Goal: Transaction & Acquisition: Purchase product/service

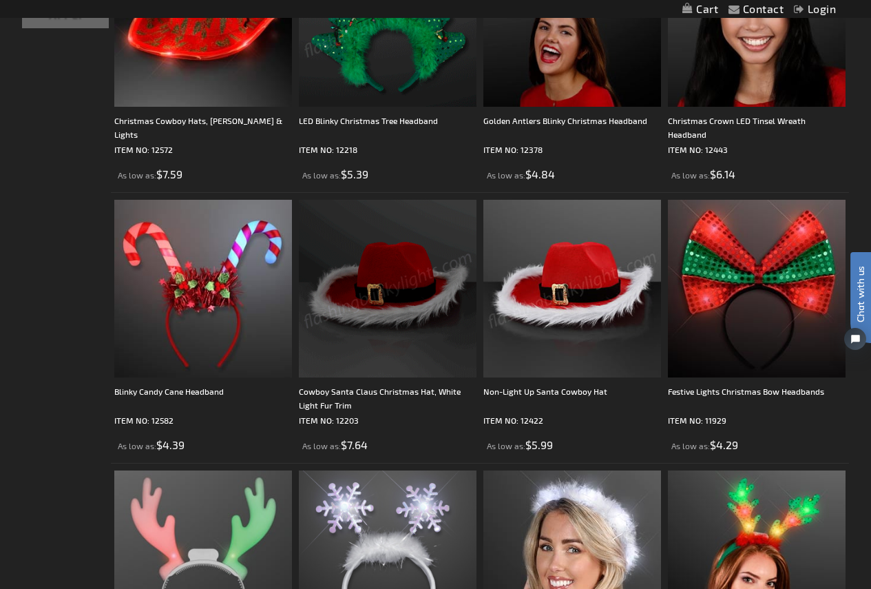
scroll to position [413, 0]
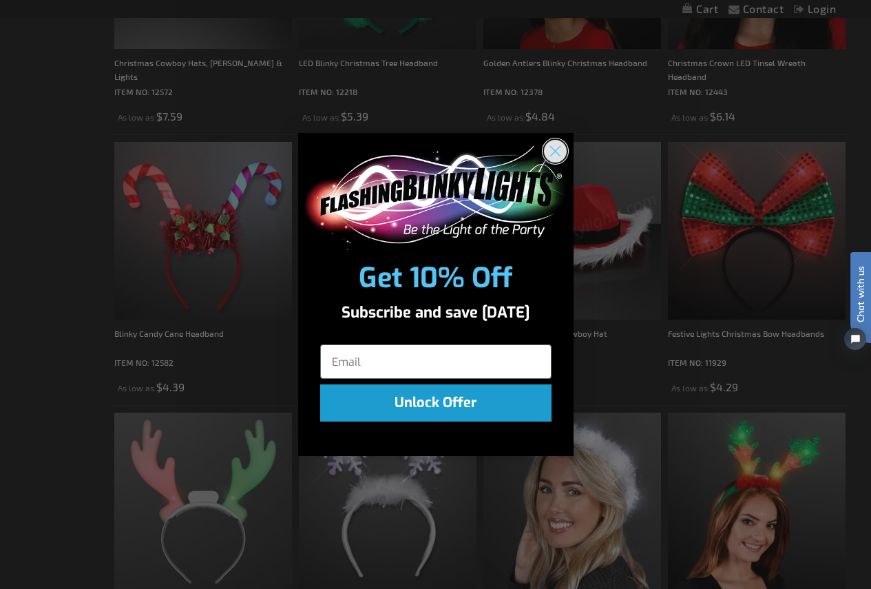
click at [551, 145] on circle "Close dialog" at bounding box center [554, 151] width 23 height 23
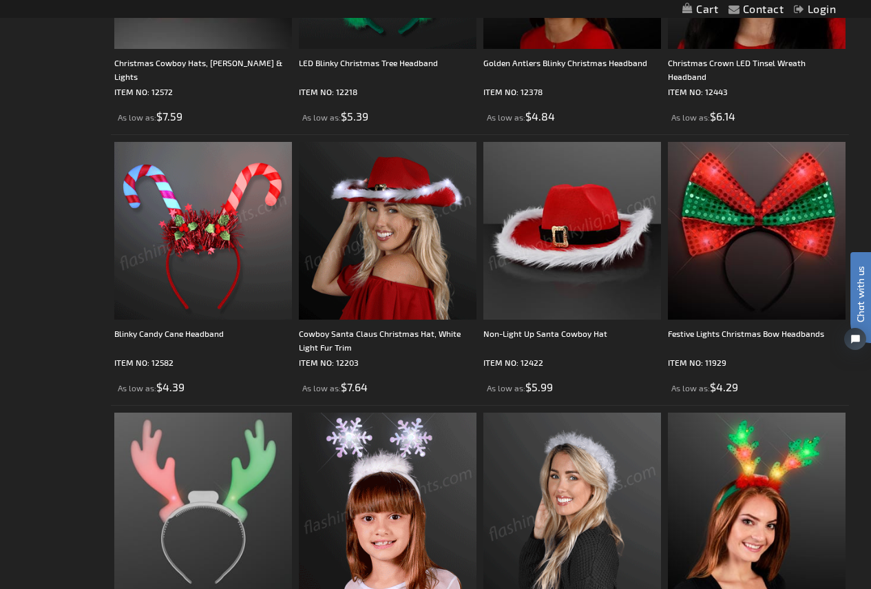
click at [231, 268] on img at bounding box center [203, 231] width 178 height 178
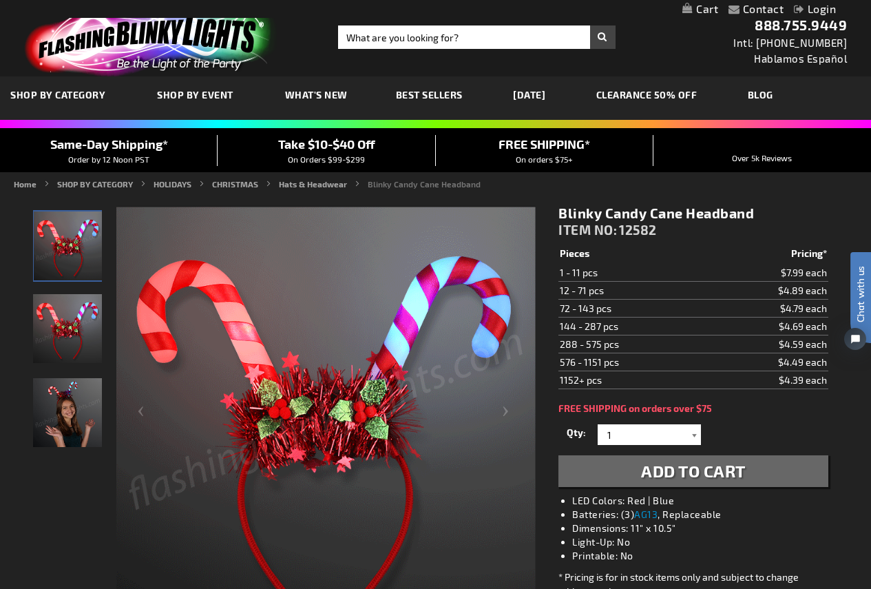
click at [688, 436] on div at bounding box center [694, 434] width 14 height 21
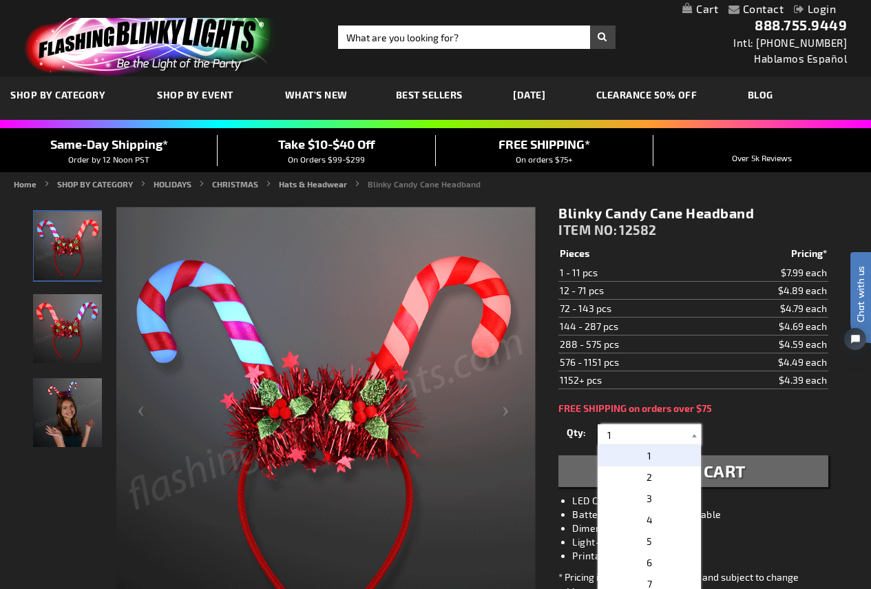
drag, startPoint x: 658, startPoint y: 435, endPoint x: 547, endPoint y: 425, distance: 112.0
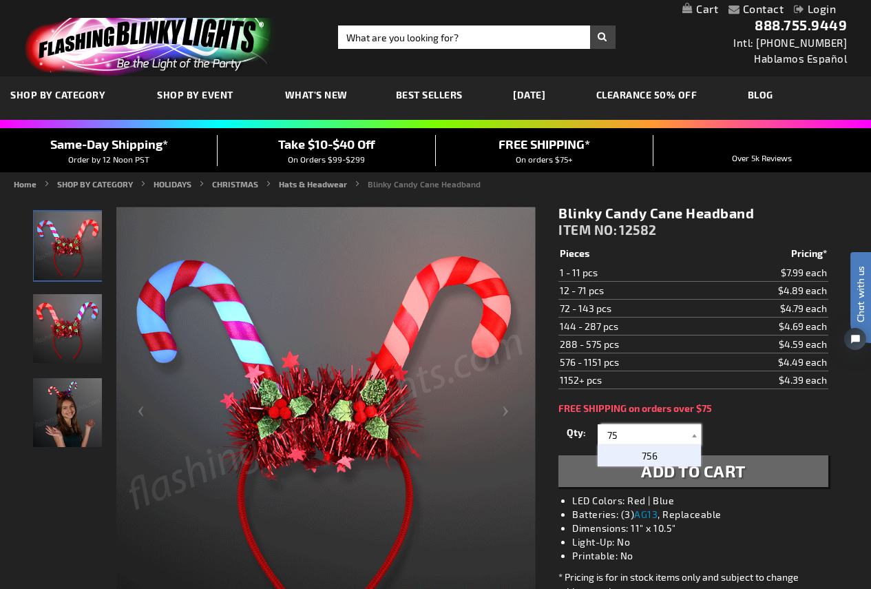
type input "7"
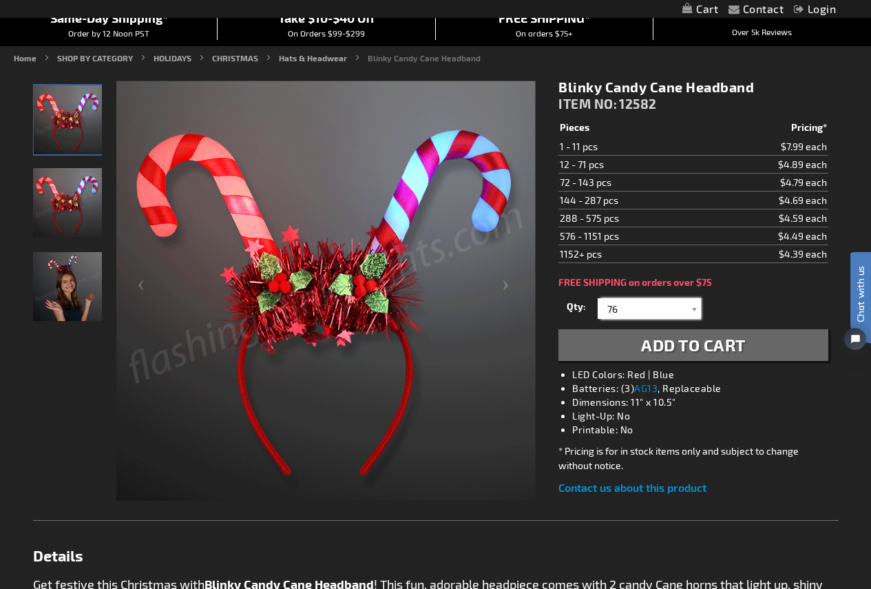
scroll to position [138, 0]
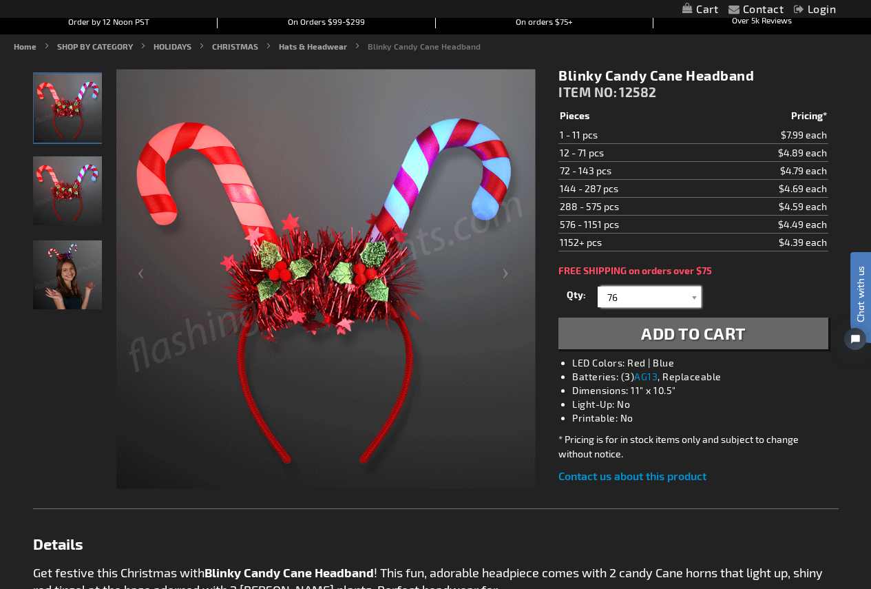
drag, startPoint x: 635, startPoint y: 295, endPoint x: 592, endPoint y: 296, distance: 42.7
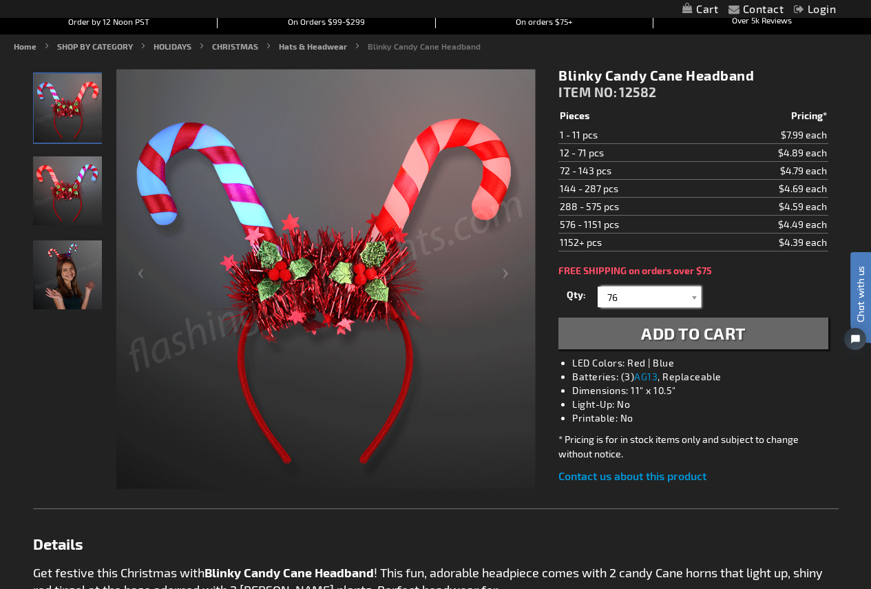
click at [592, 296] on div "Qty 1 2 3 4 5 6 7 8 9 10 11 12 24 36 48 60 72 84 96 108 120 132 144 156 168" at bounding box center [692, 297] width 269 height 28
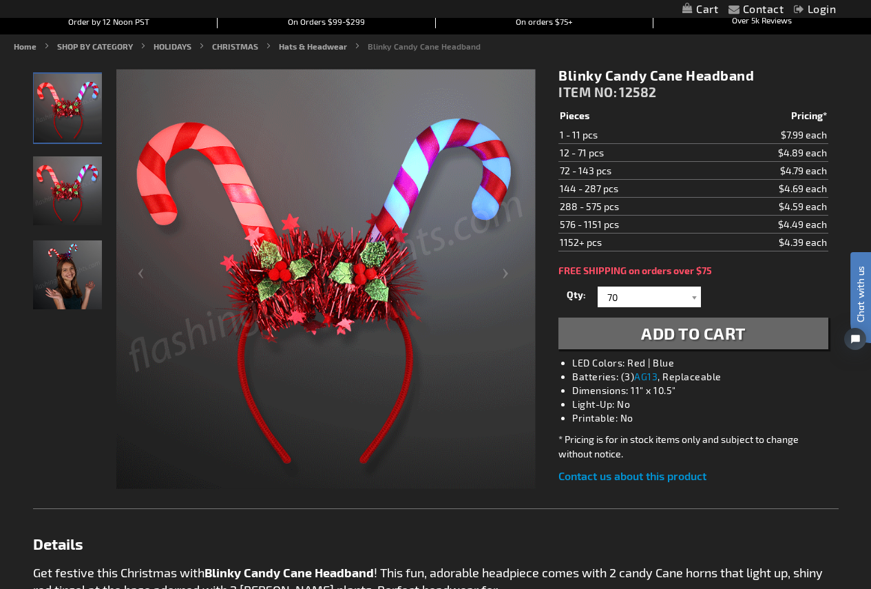
drag, startPoint x: 537, startPoint y: 283, endPoint x: 792, endPoint y: 277, distance: 254.8
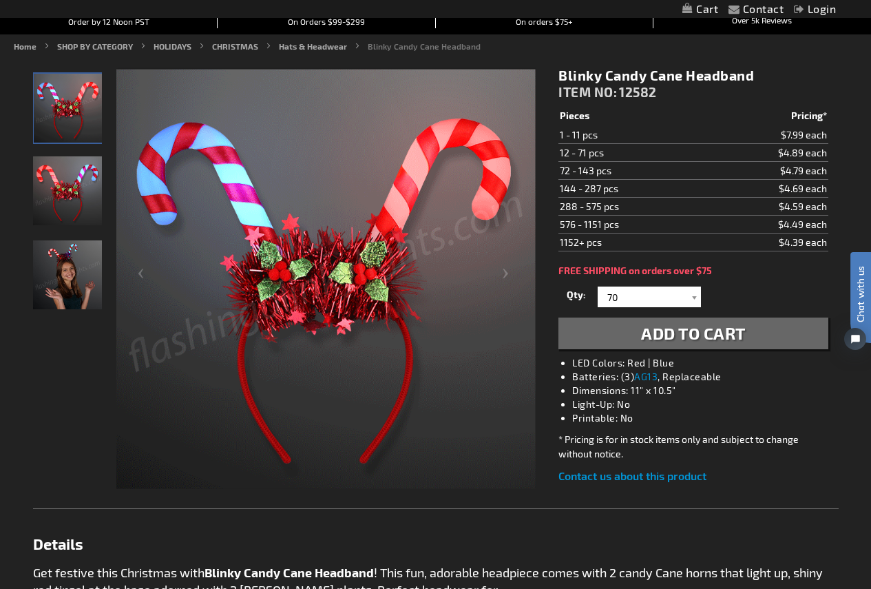
click at [792, 277] on div "Blinky Candy Cane Headband ITEM NO: 12582 $4.39 Pieces Pricing* 1 - 11 pcs $7.9…" at bounding box center [693, 275] width 290 height 438
click at [778, 169] on td "$4.79 each" at bounding box center [767, 171] width 123 height 18
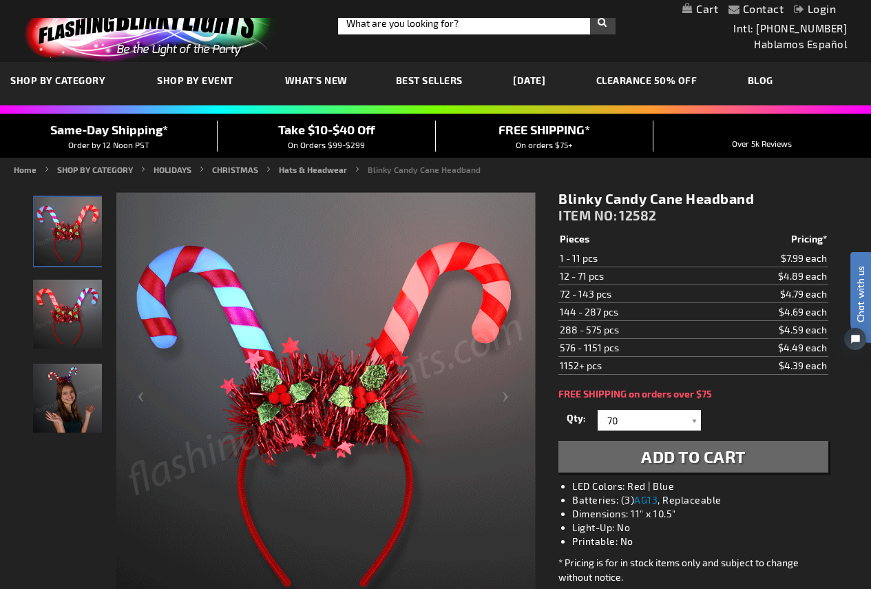
scroll to position [0, 0]
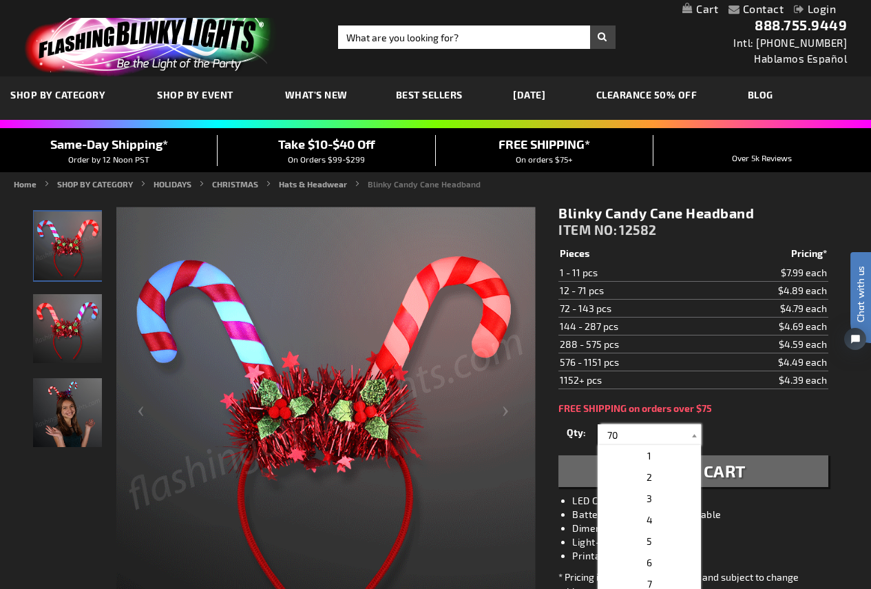
drag, startPoint x: 624, startPoint y: 432, endPoint x: 549, endPoint y: 432, distance: 75.7
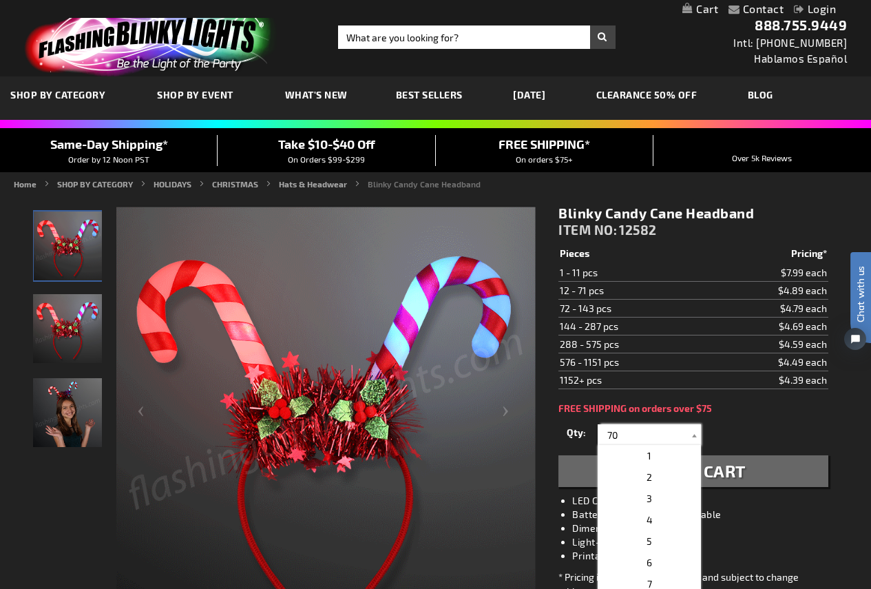
click at [549, 432] on div "Blinky Candy Cane Headband ITEM NO: 12582 $4.39 Pieces Pricing* 1 - 11 pcs $7.9…" at bounding box center [693, 413] width 290 height 438
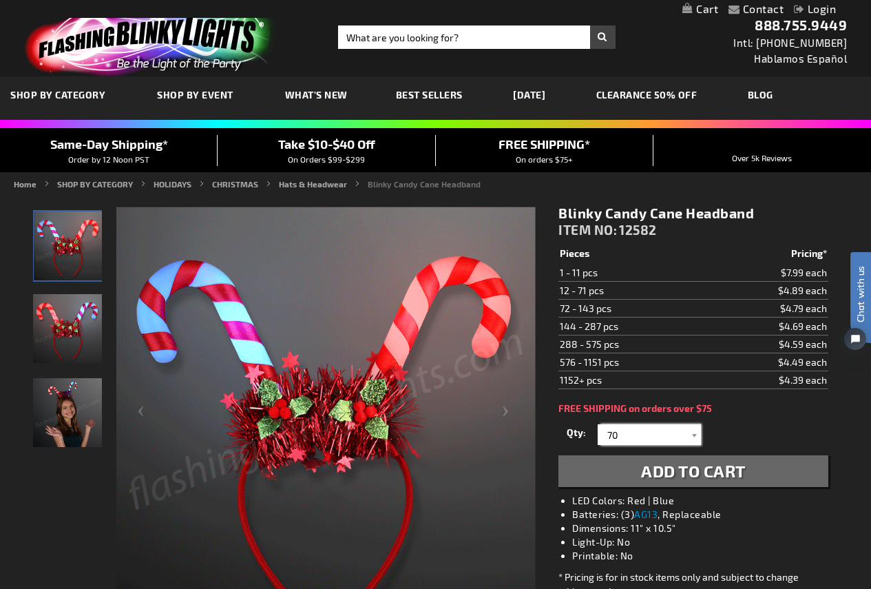
type input "1"
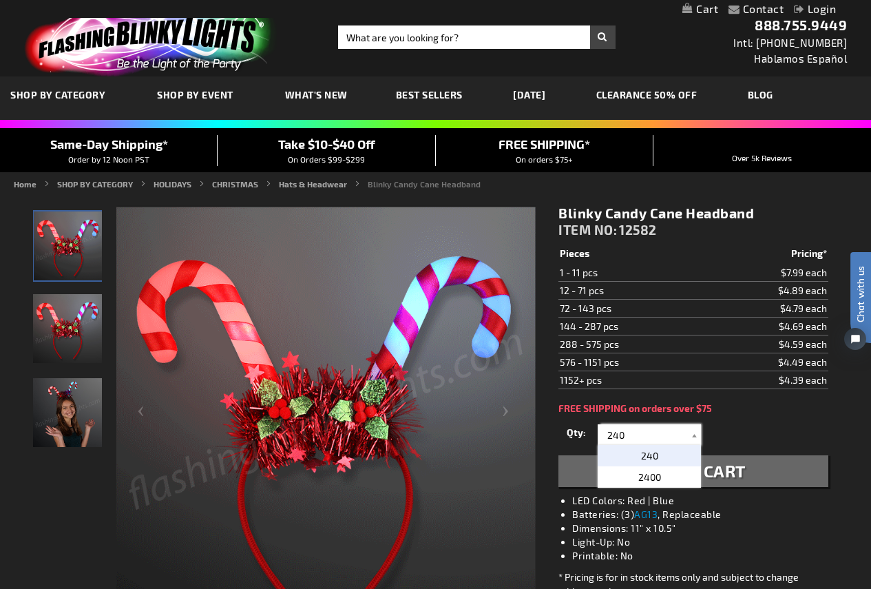
type input "240"
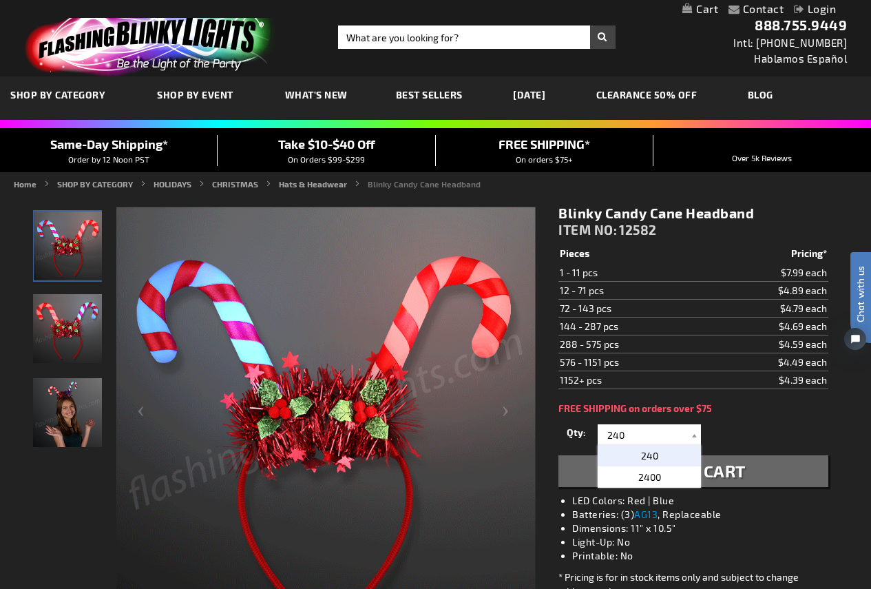
click at [756, 421] on div "Qty 1 2 3 4 5 6 7 8 9 10 11 12 24 36 48 60 72 84 96 108 120 132 144 156 168" at bounding box center [692, 435] width 269 height 28
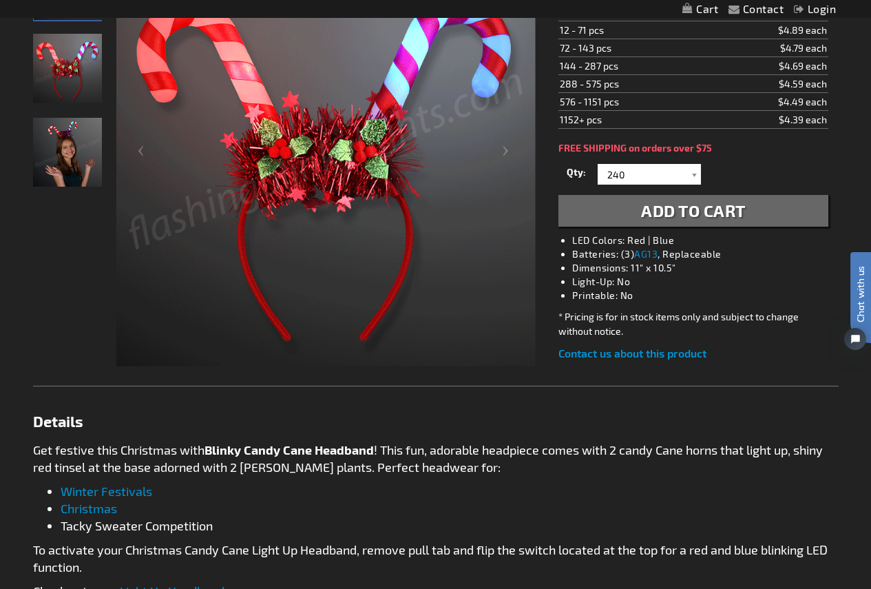
scroll to position [275, 0]
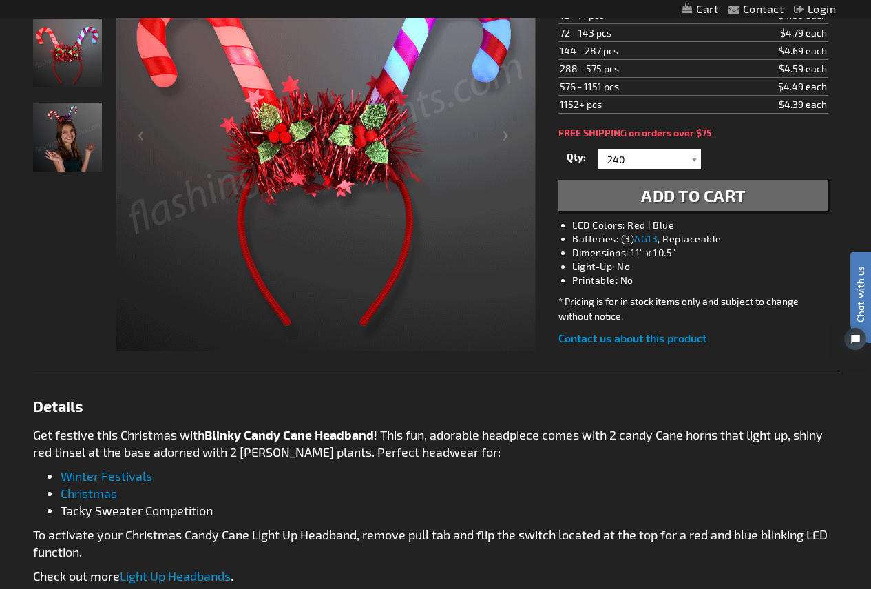
click at [695, 193] on span "Add to Cart" at bounding box center [693, 195] width 105 height 20
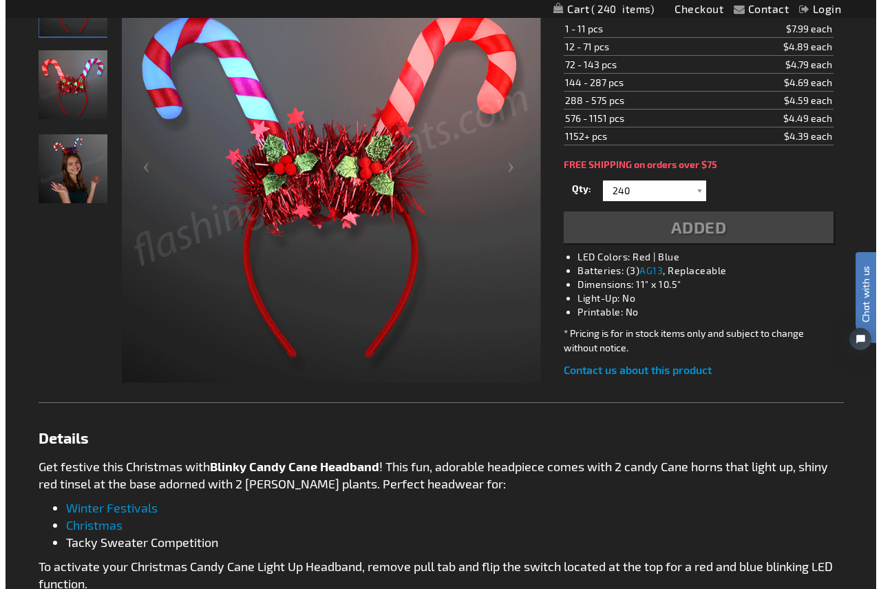
scroll to position [307, 0]
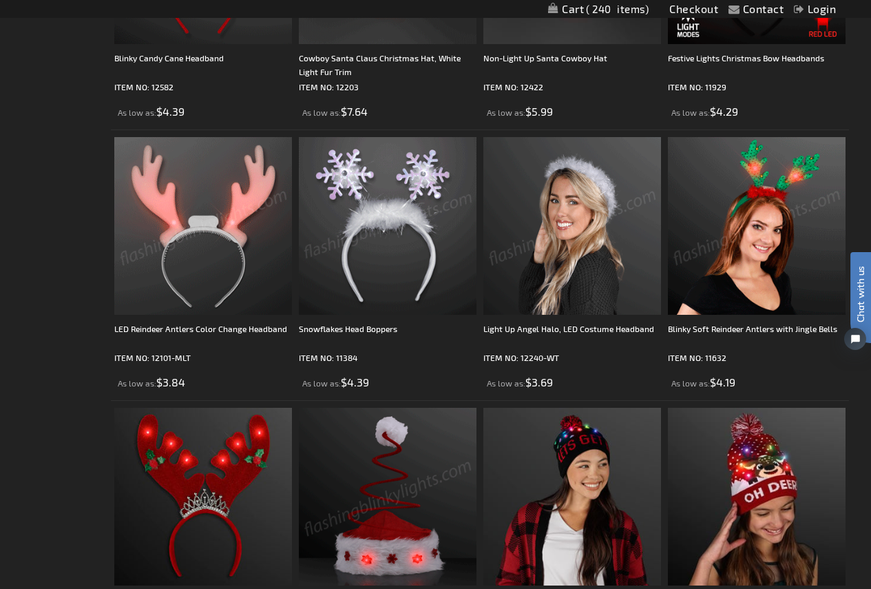
scroll to position [826, 0]
